Goal: Find contact information: Find contact information

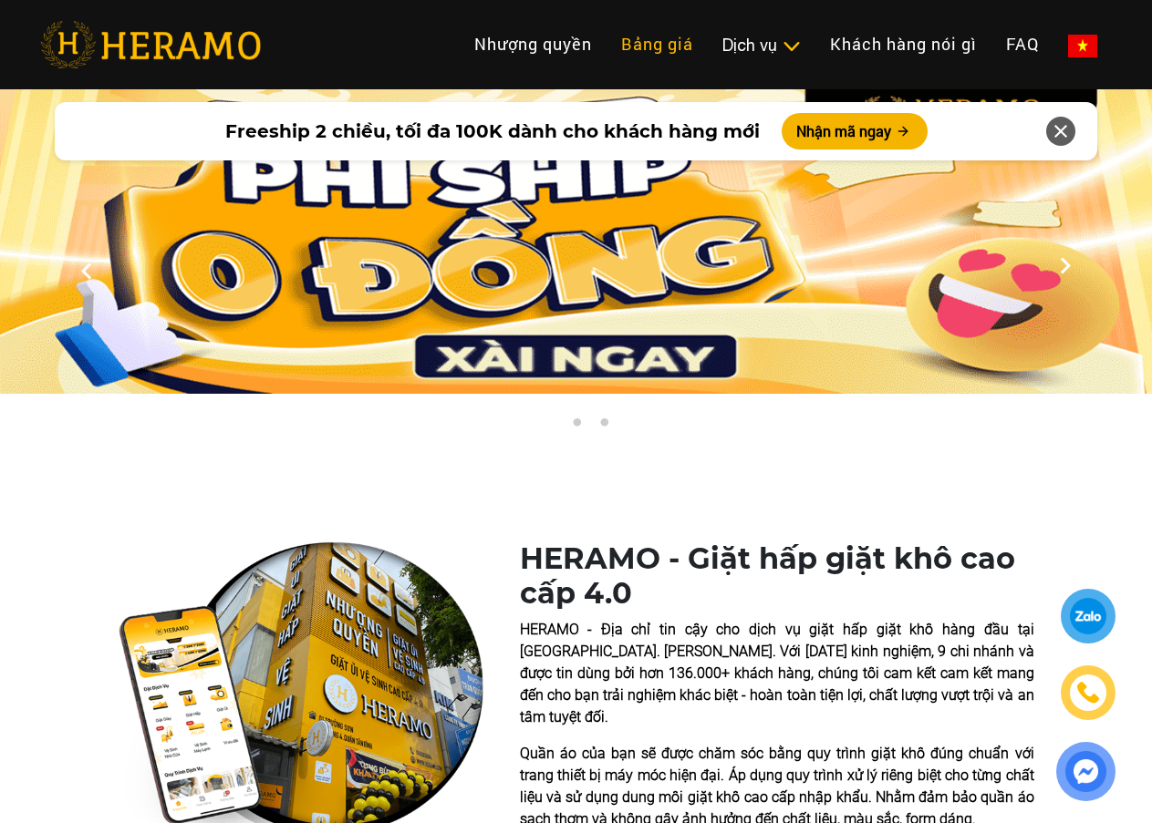
click at [667, 38] on link "Bảng giá" at bounding box center [656, 44] width 101 height 39
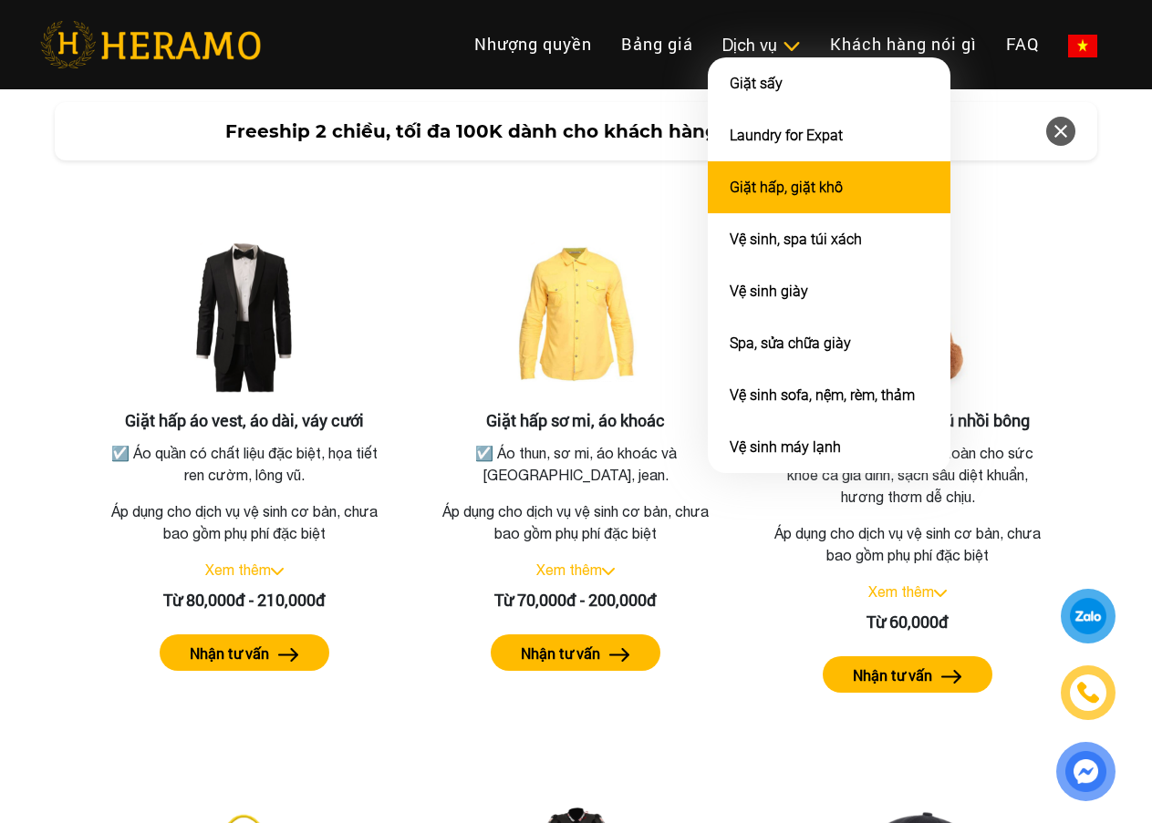
click at [786, 174] on li "Giặt hấp, giặt khô" at bounding box center [829, 187] width 243 height 52
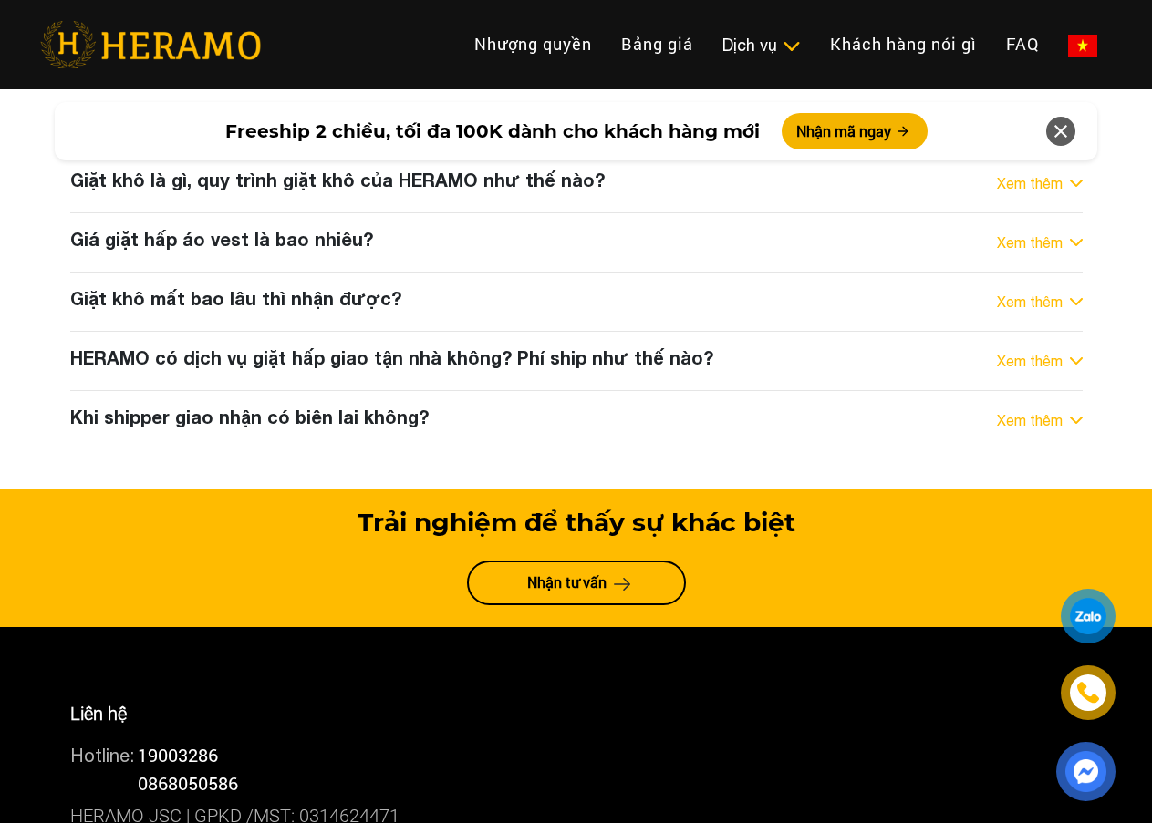
scroll to position [10166, 0]
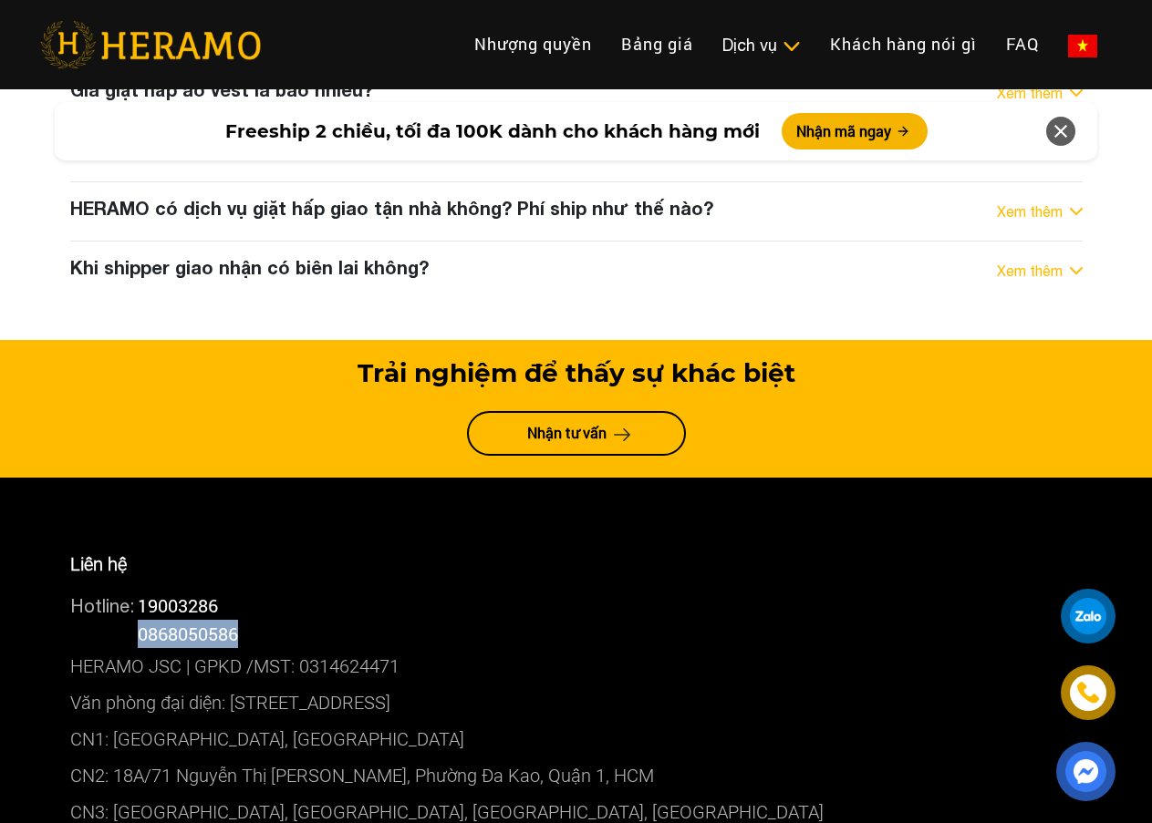
drag, startPoint x: 145, startPoint y: 454, endPoint x: 277, endPoint y: 443, distance: 132.7
click at [277, 620] on div "Hotline: 0868050586" at bounding box center [576, 634] width 1012 height 28
copy span "0868050586"
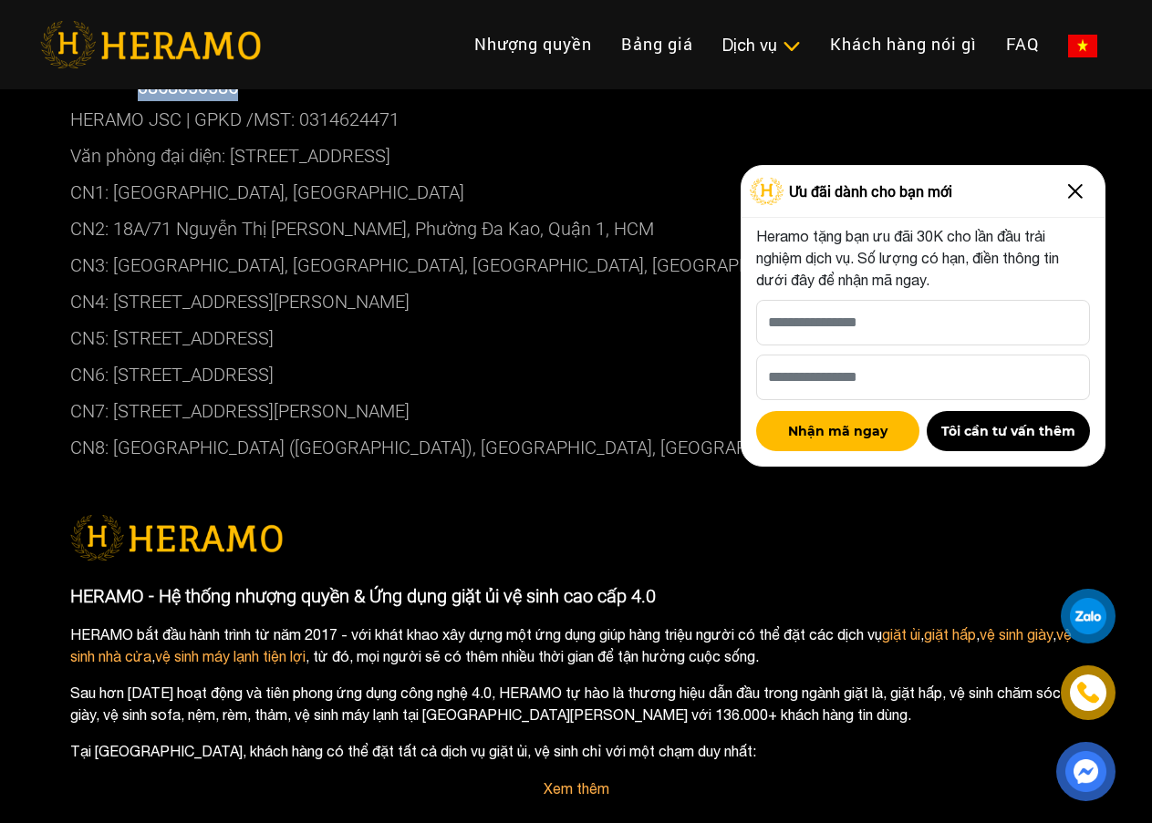
scroll to position [1129, 0]
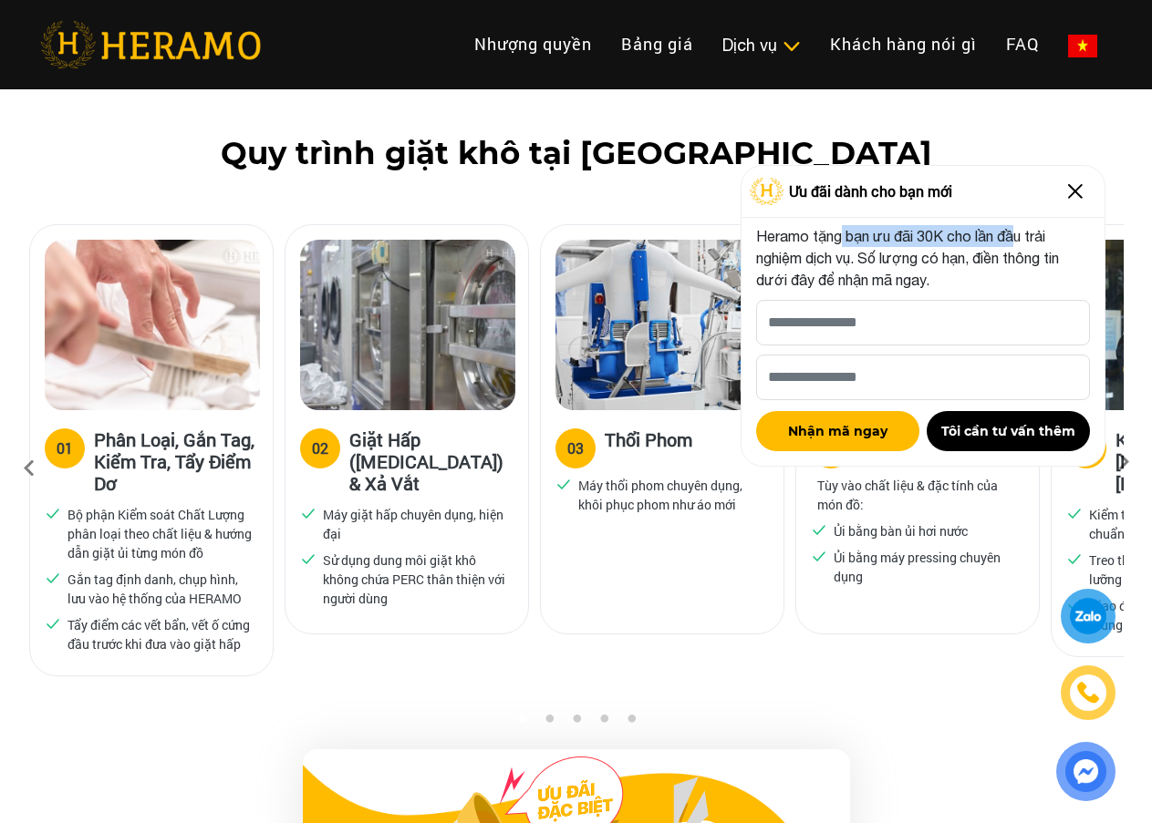
drag, startPoint x: 839, startPoint y: 232, endPoint x: 1018, endPoint y: 225, distance: 178.8
click at [1018, 225] on p "Heramo tặng bạn ưu đãi 30K cho lần đầu trải nghiệm dịch vụ. Số lượng có hạn, đi…" at bounding box center [923, 258] width 334 height 66
click at [1072, 187] on img at bounding box center [1075, 191] width 29 height 29
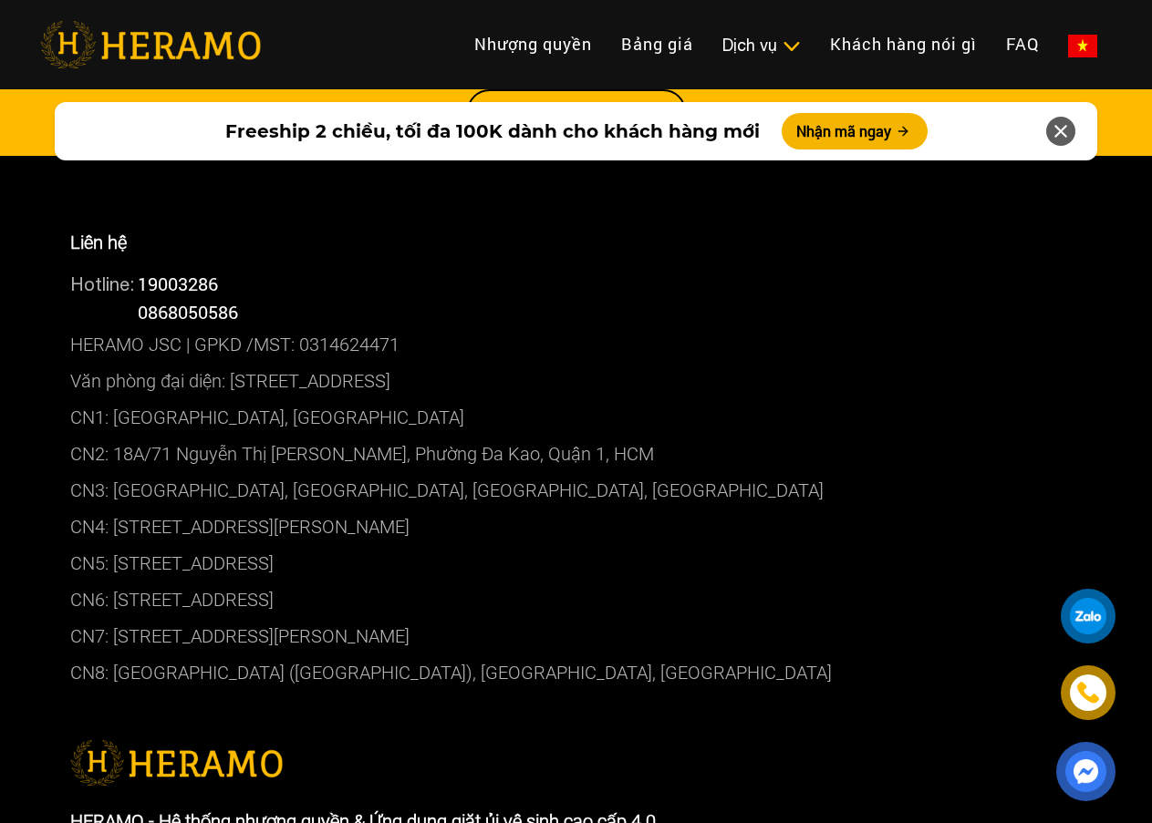
scroll to position [10479, 0]
